Goal: Communication & Community: Answer question/provide support

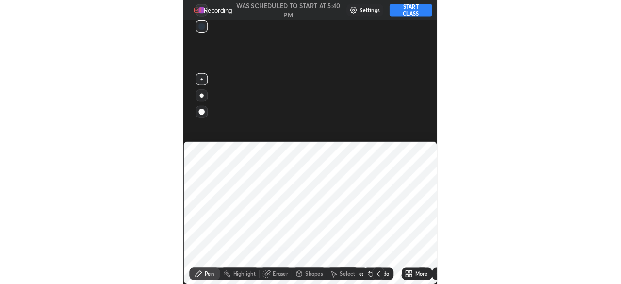
scroll to position [271, 242]
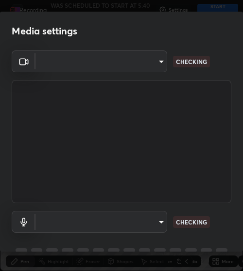
type input "5204e49b19dfb47b934bd0def1c8e1a00b2014265d57ee16b47da032bff83a8c"
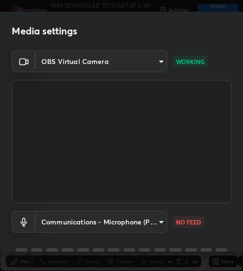
click at [134, 223] on body "Erase all Quarterly Revision - Book and PYQs Discussion Recording WAS SCHEDULED…" at bounding box center [121, 135] width 243 height 271
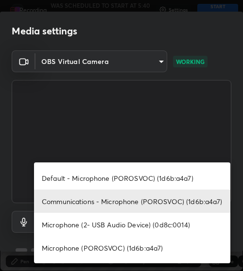
click at [147, 173] on li "Default - Microphone (POROSVOC) (1d6b:a4a7)" at bounding box center [132, 177] width 196 height 23
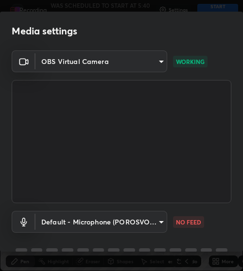
type input "default"
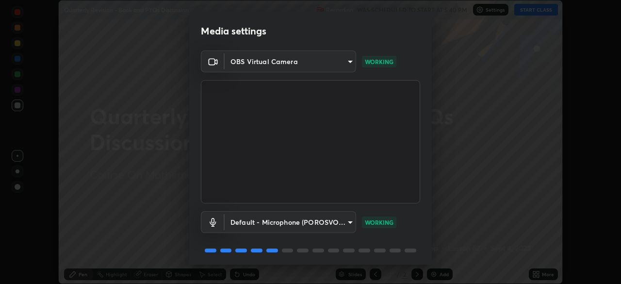
scroll to position [34, 0]
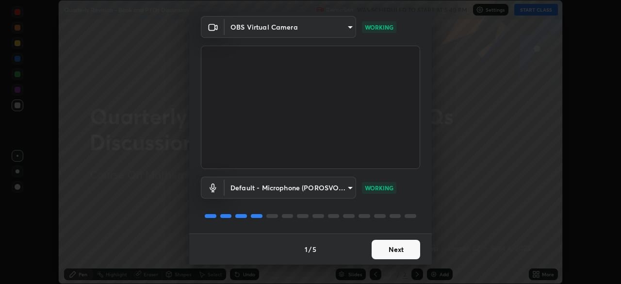
click at [242, 246] on button "Next" at bounding box center [396, 249] width 49 height 19
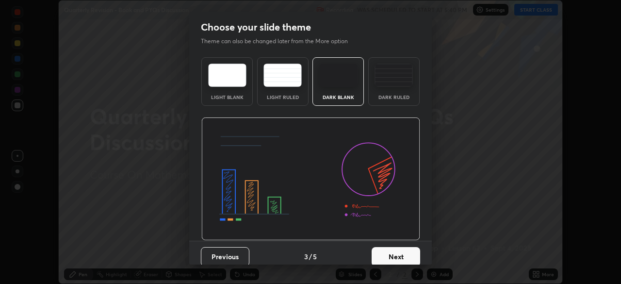
click at [242, 247] on button "Next" at bounding box center [396, 256] width 49 height 19
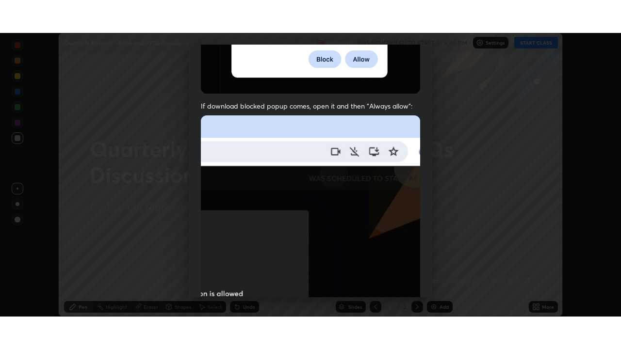
scroll to position [232, 0]
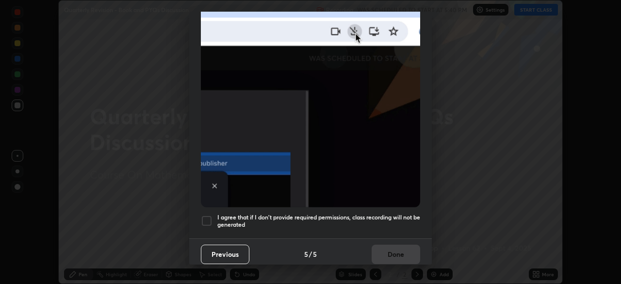
click at [242, 213] on h5 "I agree that if I don't provide required permissions, class recording will not …" at bounding box center [318, 220] width 203 height 15
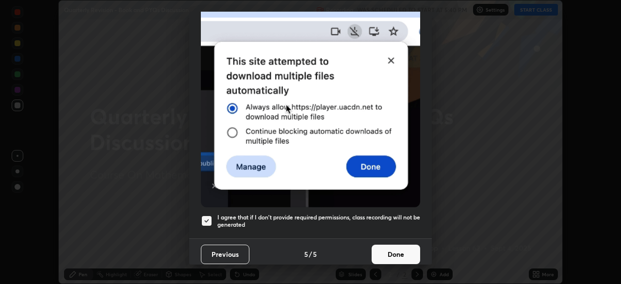
click at [242, 244] on button "Done" at bounding box center [396, 253] width 49 height 19
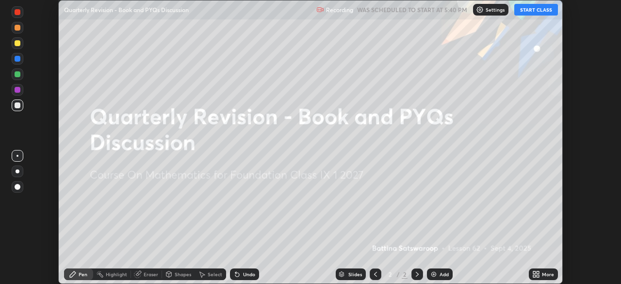
click at [242, 271] on div "Add" at bounding box center [443, 274] width 9 height 5
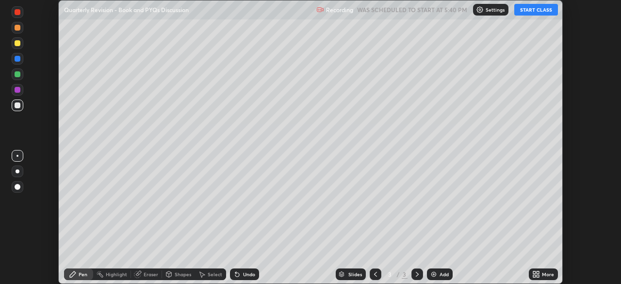
click at [242, 271] on div "More" at bounding box center [543, 274] width 29 height 12
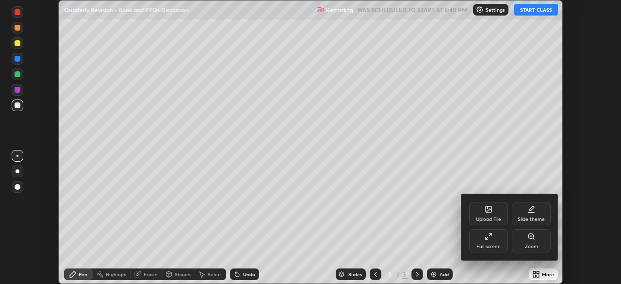
click at [242, 244] on div "Full screen" at bounding box center [488, 246] width 24 height 5
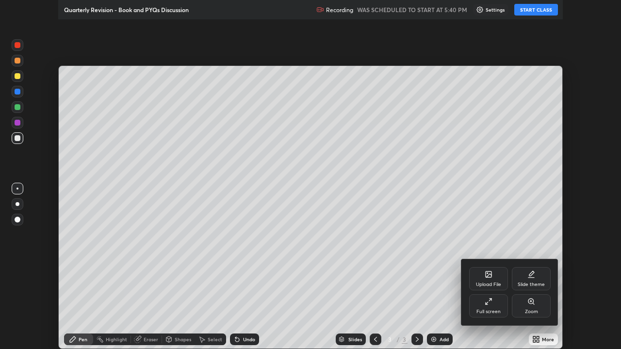
scroll to position [349, 621]
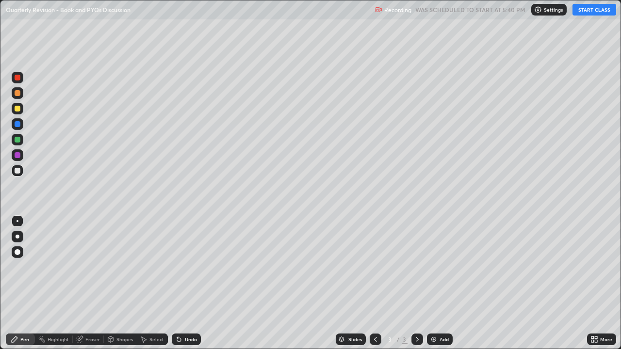
click at [242, 6] on button "START CLASS" at bounding box center [594, 10] width 44 height 12
click at [91, 271] on div "Eraser" at bounding box center [92, 339] width 15 height 5
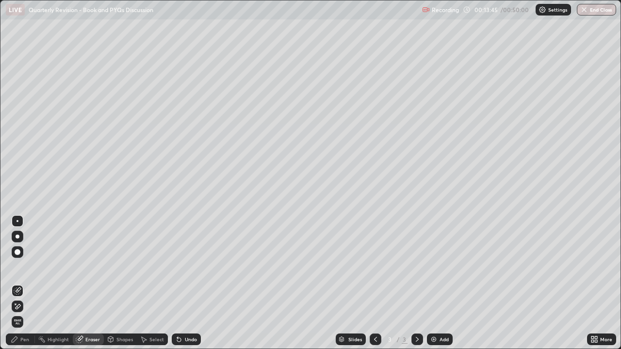
click at [25, 271] on div "Pen" at bounding box center [24, 339] width 9 height 5
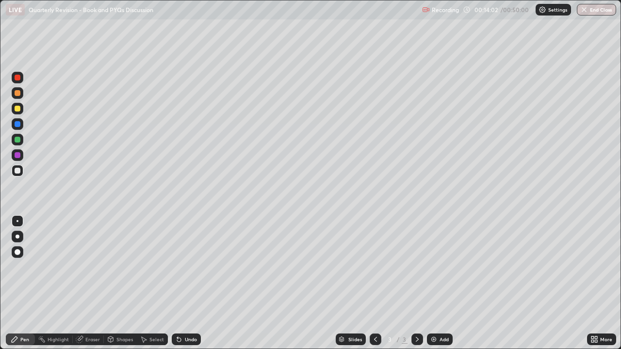
click at [85, 271] on div "Eraser" at bounding box center [88, 340] width 31 height 12
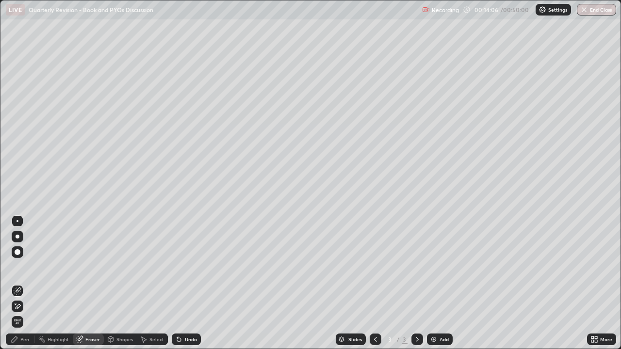
click at [19, 271] on div "Pen" at bounding box center [20, 340] width 29 height 12
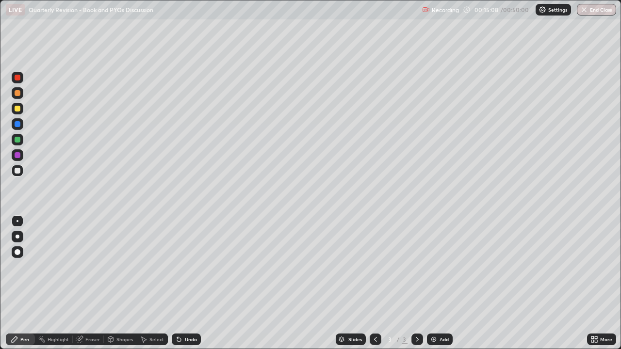
click at [89, 271] on div "Eraser" at bounding box center [92, 339] width 15 height 5
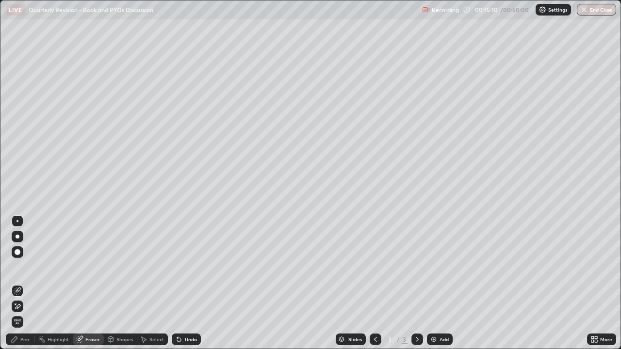
click at [21, 271] on div "Pen" at bounding box center [24, 339] width 9 height 5
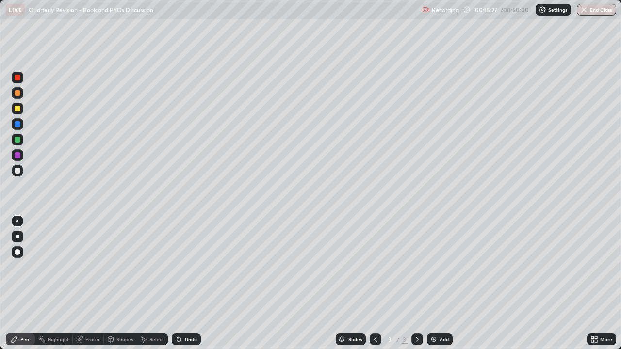
click at [88, 271] on div "Eraser" at bounding box center [92, 339] width 15 height 5
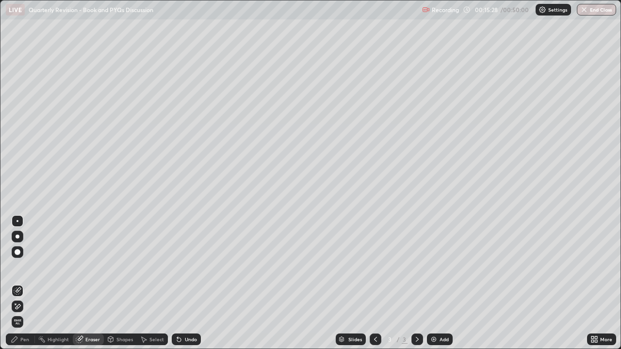
click at [18, 271] on span "Erase all" at bounding box center [17, 322] width 11 height 6
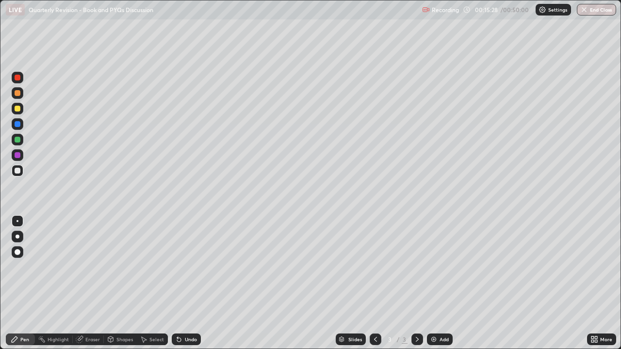
click at [23, 271] on div "Pen" at bounding box center [20, 340] width 29 height 12
click at [242, 11] on button "End Class" at bounding box center [597, 10] width 38 height 12
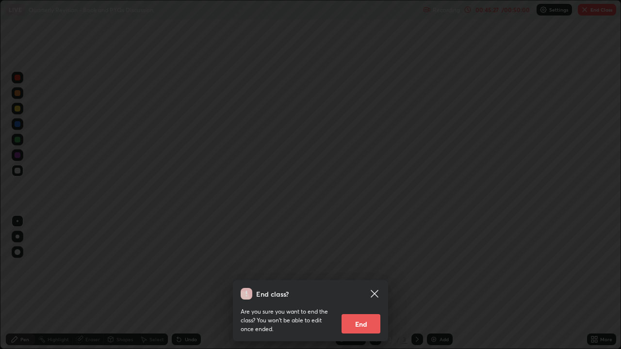
click at [242, 271] on button "End" at bounding box center [360, 323] width 39 height 19
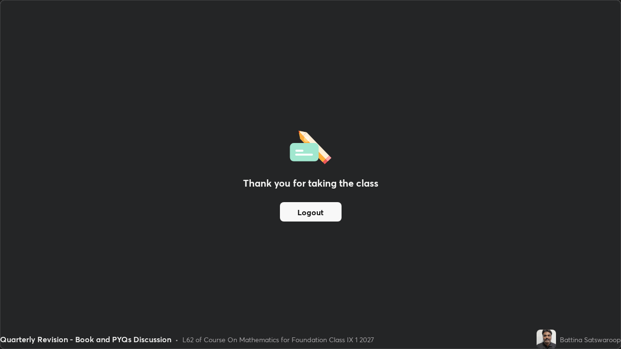
click at [242, 210] on button "Logout" at bounding box center [311, 211] width 62 height 19
